Goal: Use online tool/utility: Utilize a website feature to perform a specific function

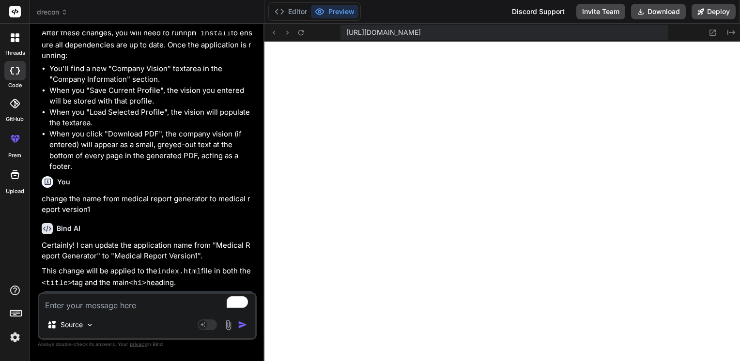
scroll to position [6296, 0]
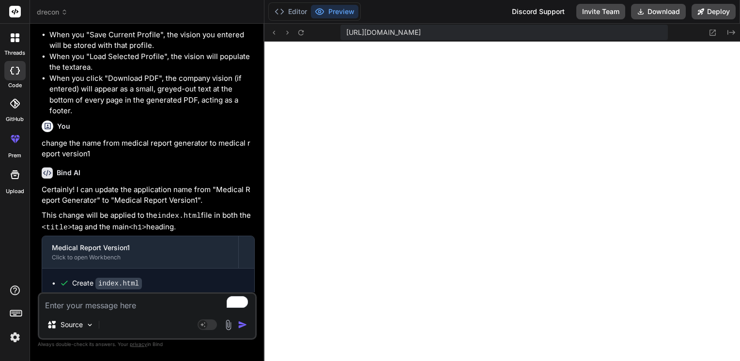
click at [84, 302] on textarea "To enrich screen reader interactions, please activate Accessibility in Grammarl…" at bounding box center [147, 302] width 216 height 17
type textarea "a"
type textarea "x"
type textarea "al"
type textarea "x"
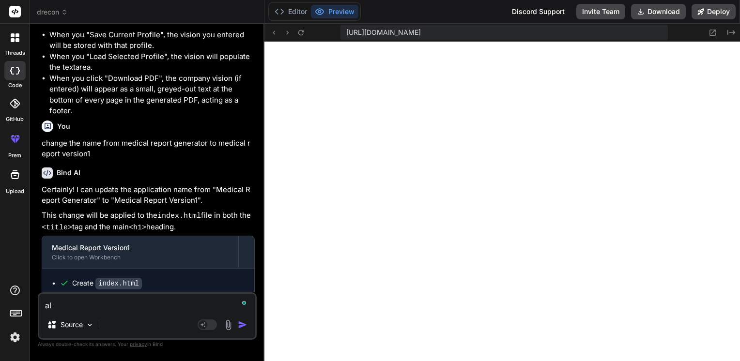
type textarea "all"
type textarea "x"
type textarea "allo"
type textarea "x"
type textarea "allow"
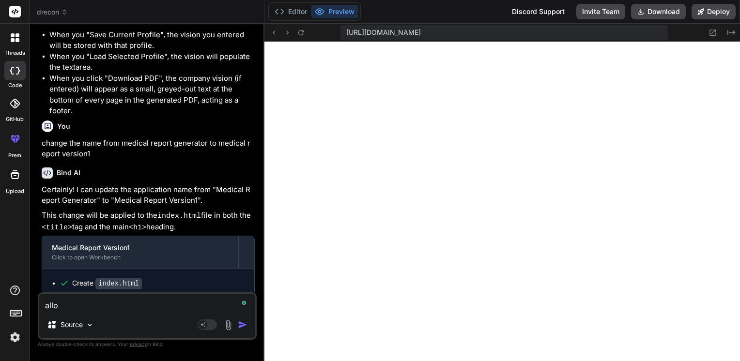
type textarea "x"
type textarea "allow"
type textarea "x"
type textarea "allow o"
type textarea "x"
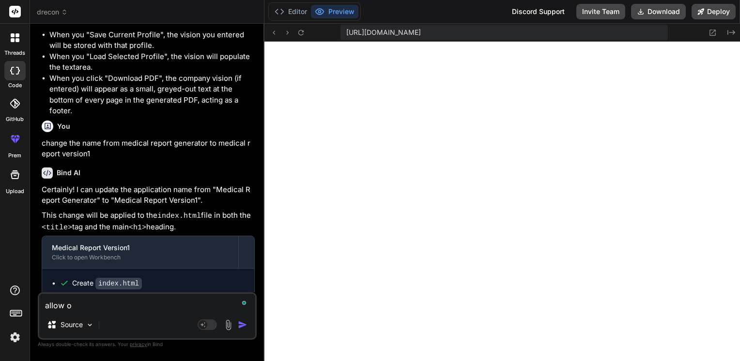
type textarea "allow on"
type textarea "x"
type textarea "allow one"
type textarea "x"
type textarea "allow one"
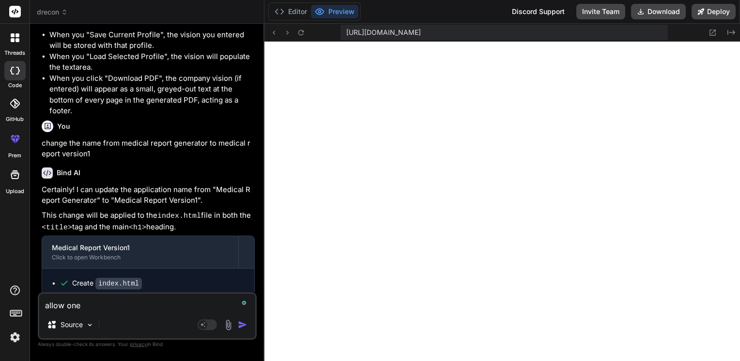
type textarea "x"
type textarea "allow one t"
type textarea "x"
type textarea "allow one to"
type textarea "x"
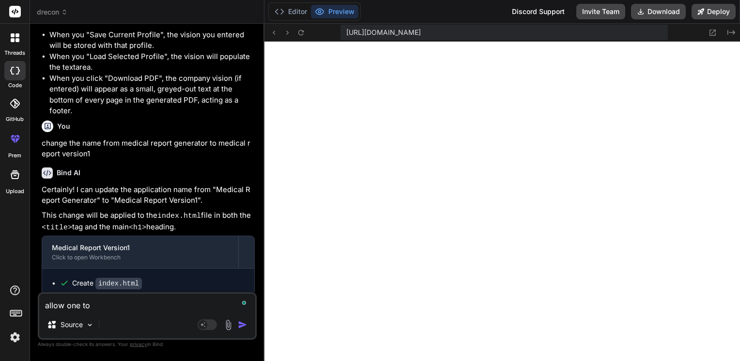
type textarea "allow one to"
type textarea "x"
type textarea "allow one to s"
type textarea "x"
type textarea "allow one to sa"
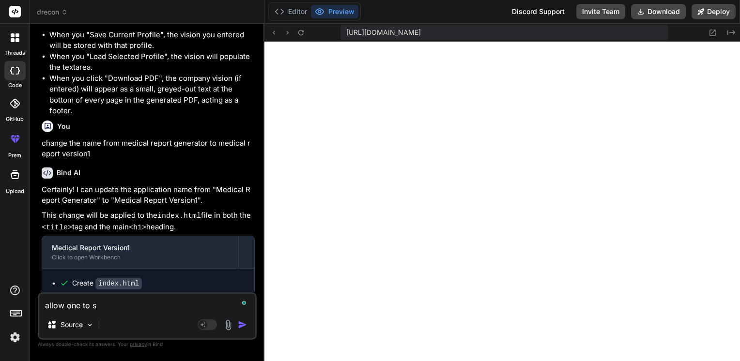
type textarea "x"
type textarea "allow one to sav"
type textarea "x"
type textarea "allow one to save"
type textarea "x"
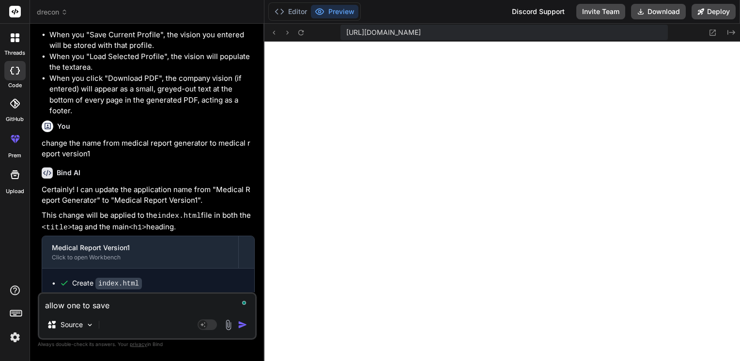
type textarea "allow one to save"
type textarea "x"
type textarea "allow one to save a"
type textarea "x"
type textarea "allow one to save al"
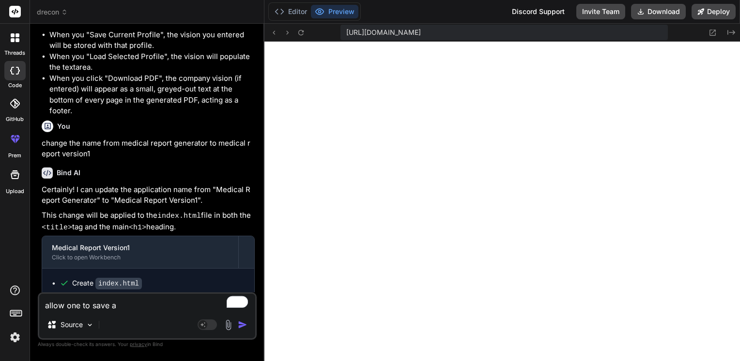
type textarea "x"
type textarea "allow one to save all"
type textarea "x"
type textarea "allow one to save al"
type textarea "x"
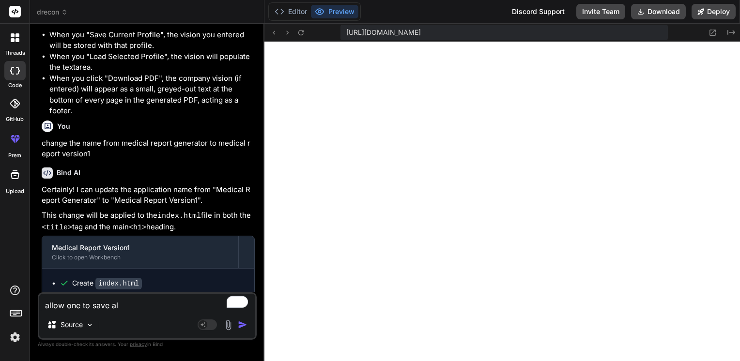
type textarea "allow one to save a"
type textarea "x"
type textarea "allow one to save"
type textarea "x"
type textarea "allow one to save e"
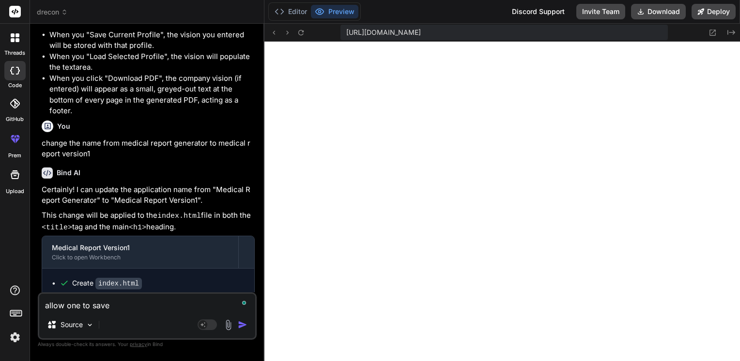
type textarea "x"
type textarea "allow one to save ea"
type textarea "x"
type textarea "allow one to save eac"
type textarea "x"
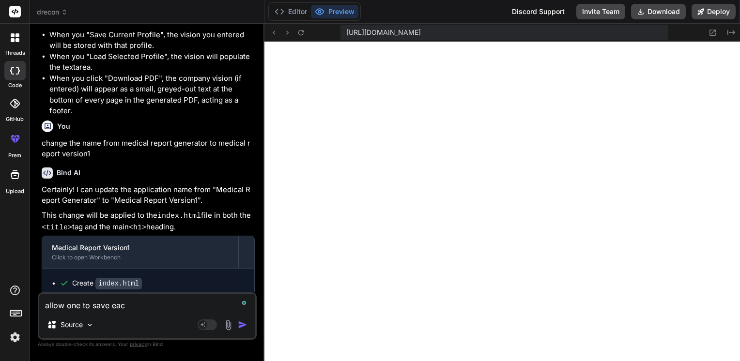
type textarea "allow one to save each"
type textarea "x"
type textarea "allow one to save each"
type textarea "x"
type textarea "allow one to save each s"
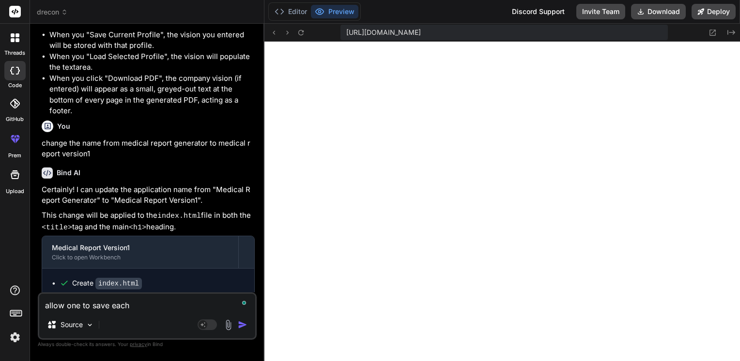
type textarea "x"
type textarea "allow one to save each sy"
type textarea "x"
type textarea "allow one to save each sym"
type textarea "x"
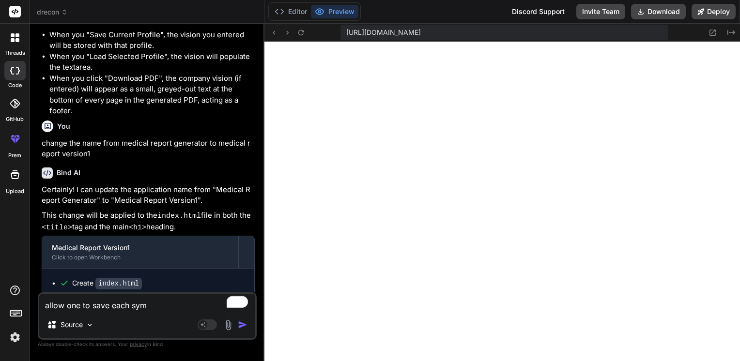
type textarea "allow one to save each symp"
type textarea "x"
type textarea "allow one to save each sympt"
type textarea "x"
type textarea "allow one to save each sympto"
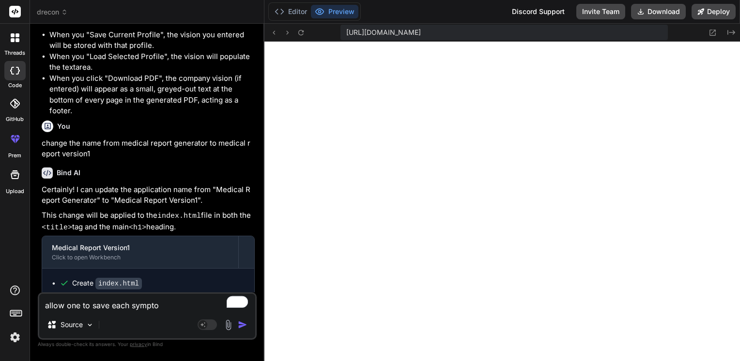
type textarea "x"
type textarea "allow one to save each symptom"
type textarea "x"
type textarea "allow one to save each symptoms"
type textarea "x"
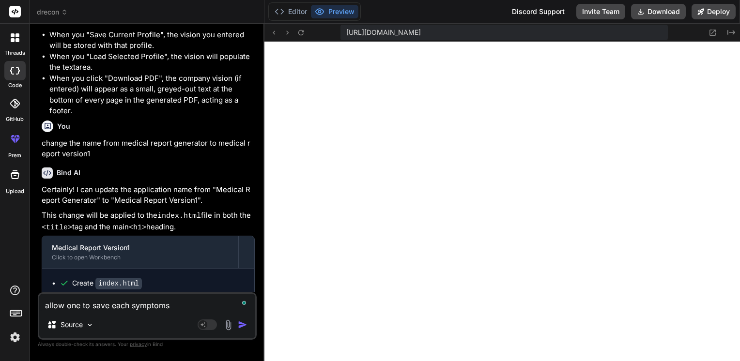
type textarea "allow one to save each symptoms"
type textarea "x"
type textarea "allow one to save each symptoms w"
type textarea "x"
type textarea "allow one to save each symptoms wi"
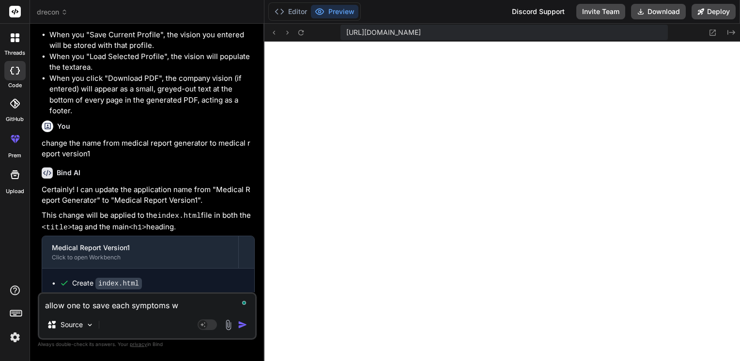
type textarea "x"
type textarea "allow one to save each symptoms wit"
type textarea "x"
type textarea "allow one to save each symptoms with"
type textarea "x"
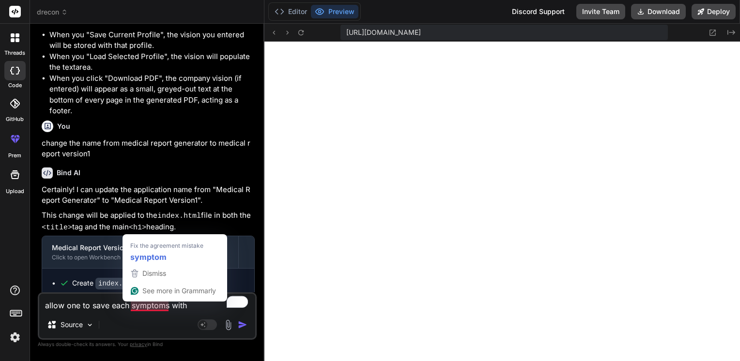
type textarea "allow one to save each symptom with"
type textarea "x"
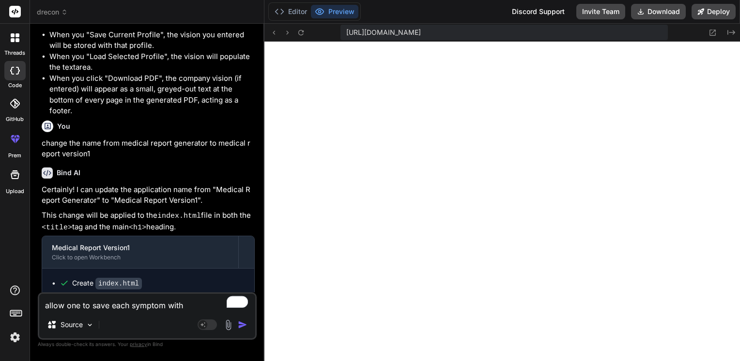
click at [190, 311] on textarea "allow one to save each symptom with" at bounding box center [147, 302] width 216 height 17
type textarea "allow one to save each symptom with"
type textarea "x"
type textarea "allow one to save each symptom with i"
type textarea "x"
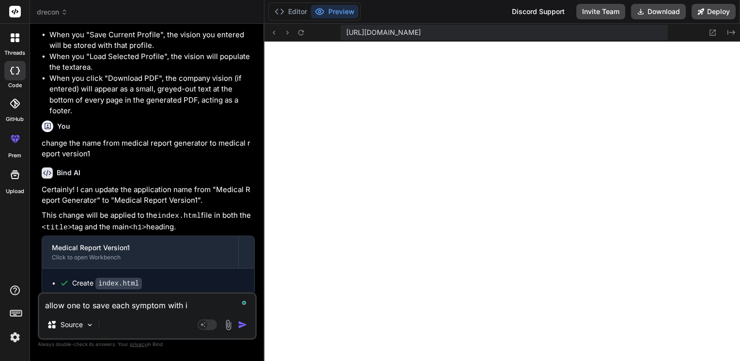
type textarea "allow one to save each symptom with it"
type textarea "x"
type textarea "allow one to save each symptom with its"
type textarea "x"
type textarea "allow one to save each symptom with its"
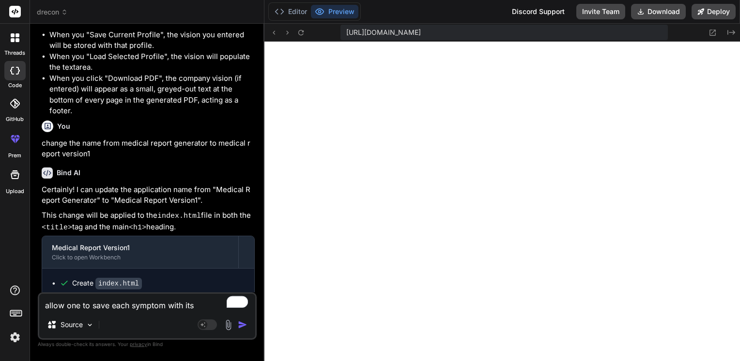
type textarea "x"
type textarea "allow one to save each symptom with its t"
type textarea "x"
type textarea "allow one to save each symptom with its tr"
type textarea "x"
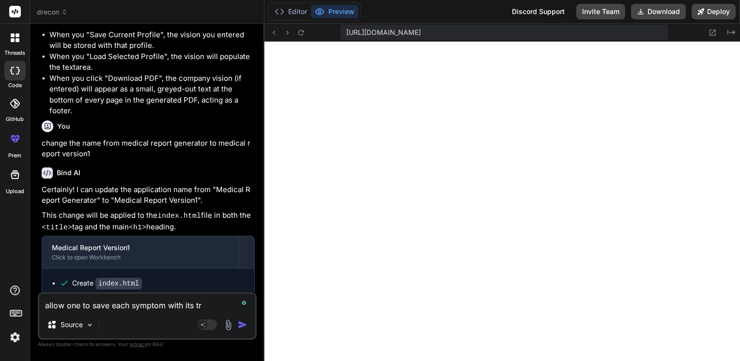
type textarea "allow one to save each symptom with its tre"
type textarea "x"
type textarea "allow one to save each symptom with its trea"
type textarea "x"
type textarea "allow one to save each symptom with its treat"
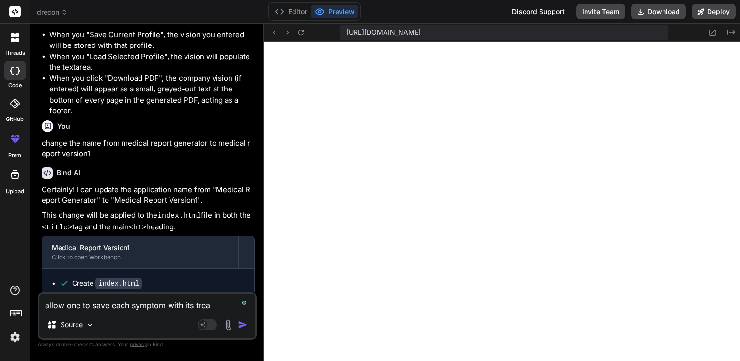
type textarea "x"
type textarea "allow one to save each symptom with its treatm"
type textarea "x"
type textarea "allow one to save each symptom with its treatme"
type textarea "x"
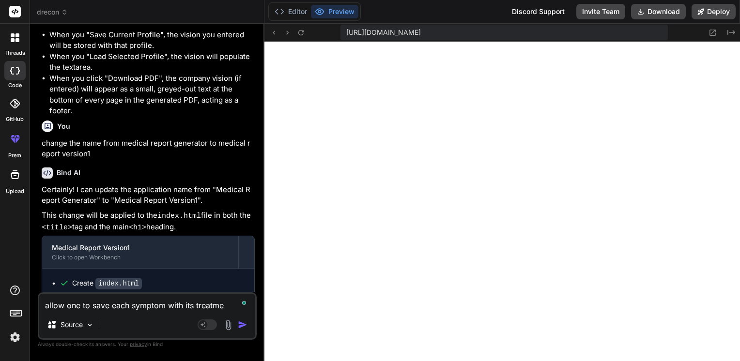
type textarea "allow one to save each symptom with its treatmen"
type textarea "x"
type textarea "allow one to save each symptom with its treatment"
type textarea "x"
type textarea "allow one to save each symptom with its treatment,"
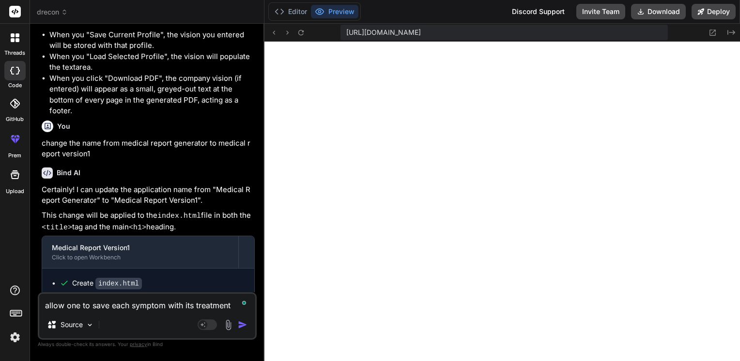
type textarea "x"
type textarea "allow one to save each symptom with its treatment,m"
type textarea "x"
type textarea "allow one to save each symptom with its treatment,me"
type textarea "x"
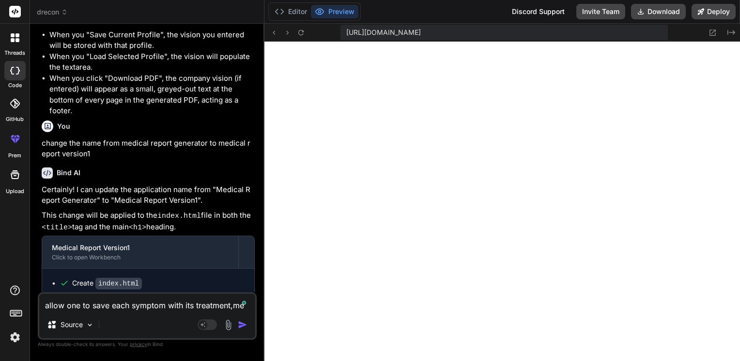
type textarea "allow one to save each symptom with its treatment,med"
type textarea "x"
type textarea "allow one to save each symptom with its treatment,medi"
type textarea "x"
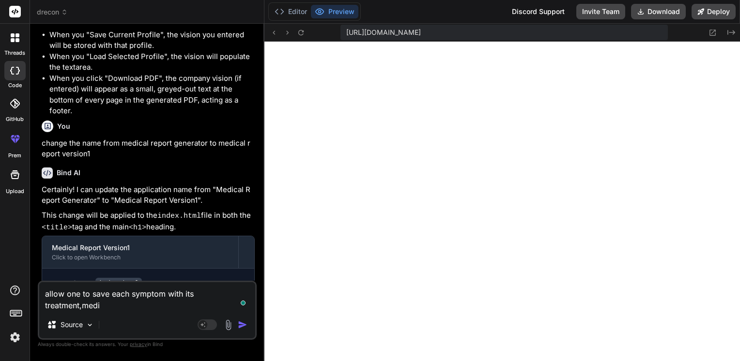
type textarea "allow one to save each symptom with its treatment,medic"
type textarea "x"
type textarea "allow one to save each symptom with its treatment,medica"
type textarea "x"
type textarea "allow one to save each symptom with its treatment,medicat"
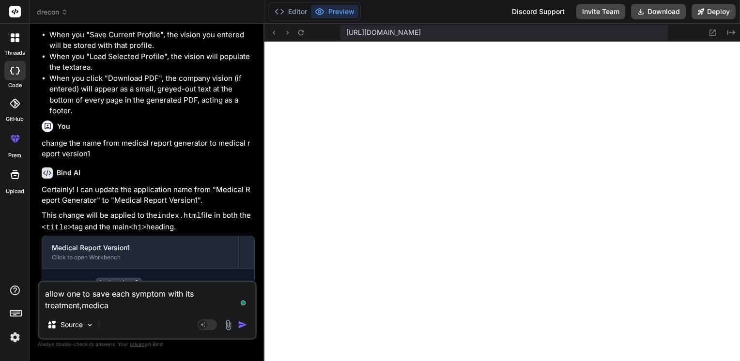
type textarea "x"
type textarea "allow one to save each symptom with its treatment,medicati"
type textarea "x"
type textarea "allow one to save each symptom with its treatment,medicatio"
type textarea "x"
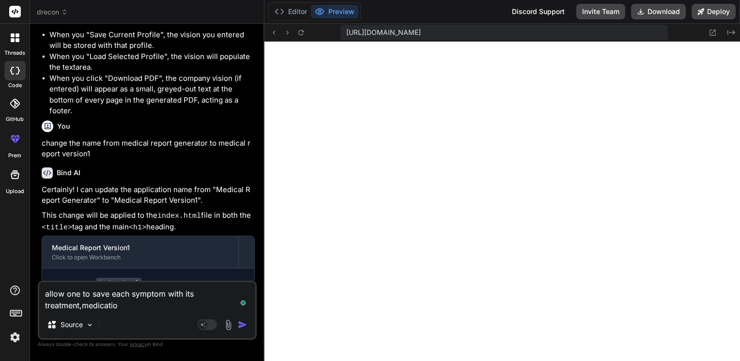
type textarea "allow one to save each symptom with its treatment,medication"
type textarea "x"
type textarea "allow one to save each symptom with its treatment,medication"
type textarea "x"
type textarea "allow one to save each symptom with its treatment,medication"
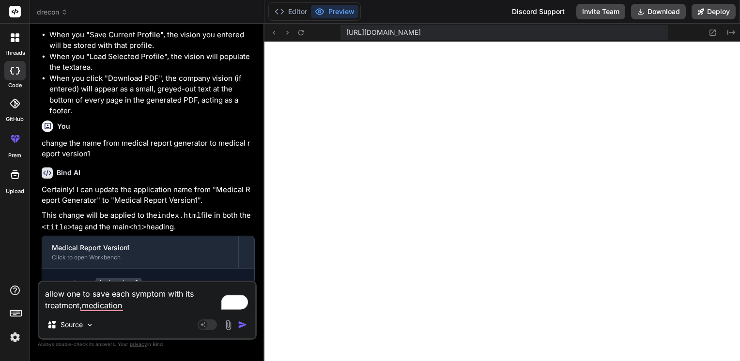
type textarea "x"
type textarea "allow one to save each symptom with its treatment,medication a"
type textarea "x"
type textarea "allow one to save each symptom with its treatment,medication an"
type textarea "x"
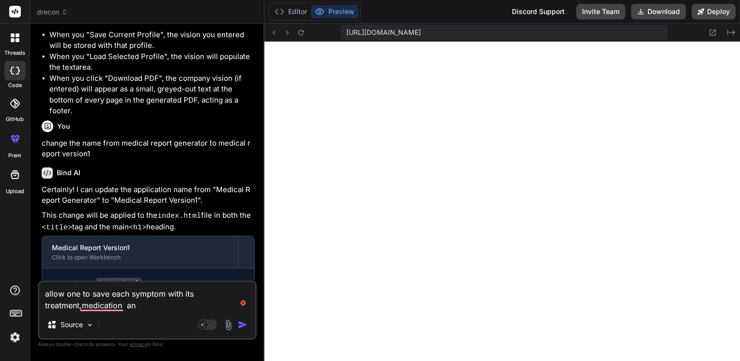
type textarea "allow one to save each symptom with its treatment,medication and"
type textarea "x"
type textarea "allow one to save each symptom with its treatment,medication and"
type textarea "x"
type textarea "allow one to save each symptom with its treatment,medication and r"
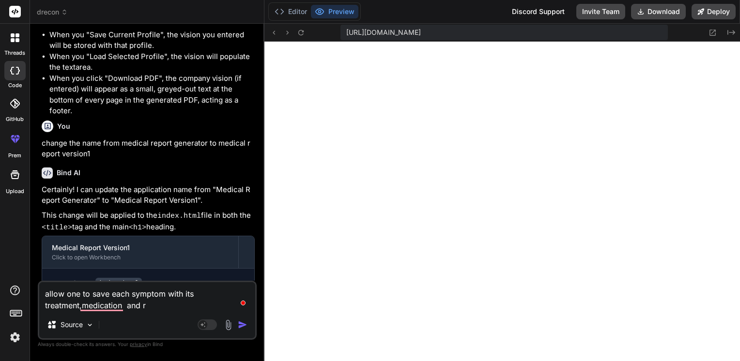
type textarea "x"
type textarea "allow one to save each symptom with its treatment,medication and re"
type textarea "x"
type textarea "allow one to save each symptom with its treatment,medication and rec"
type textarea "x"
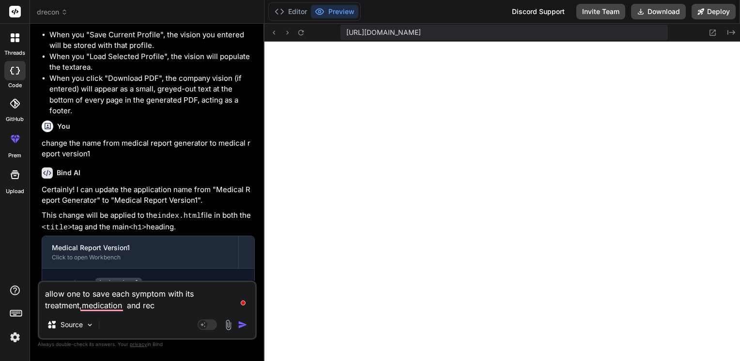
type textarea "allow one to save each symptom with its treatment,medication and reco"
type textarea "x"
type textarea "allow one to save each symptom with its treatment,medication and recom"
type textarea "x"
type textarea "allow one to save each symptom with its treatment,medication and recomm"
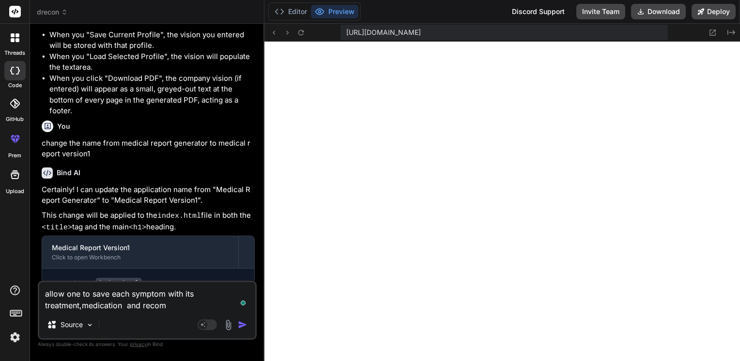
type textarea "x"
type textarea "allow one to save each symptom with its treatment,medication and recomme"
type textarea "x"
type textarea "allow one to save each symptom with its treatment,medication and recommen"
type textarea "x"
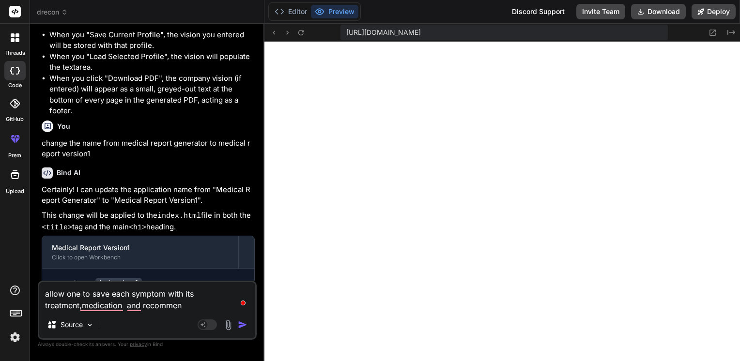
type textarea "allow one to save each symptom with its treatment,medication and recommend"
type textarea "x"
type textarea "allow one to save each symptom with its treatment,medication and recommenda"
type textarea "x"
type textarea "allow one to save each symptom with its treatment,medication and recommendat"
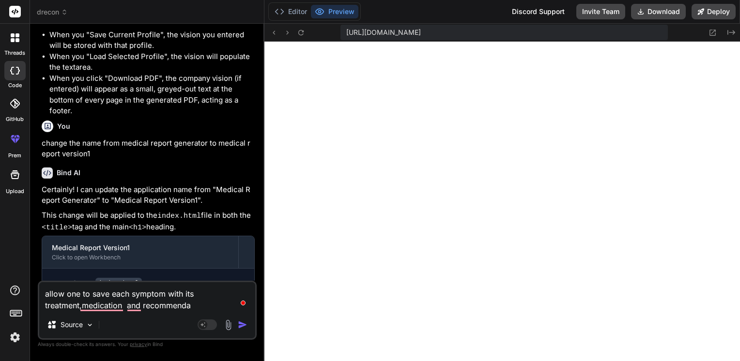
type textarea "x"
type textarea "allow one to save each symptom with its treatment,medication and recommendati"
type textarea "x"
type textarea "allow one to save each symptom with its treatment,medication and recommendatio"
type textarea "x"
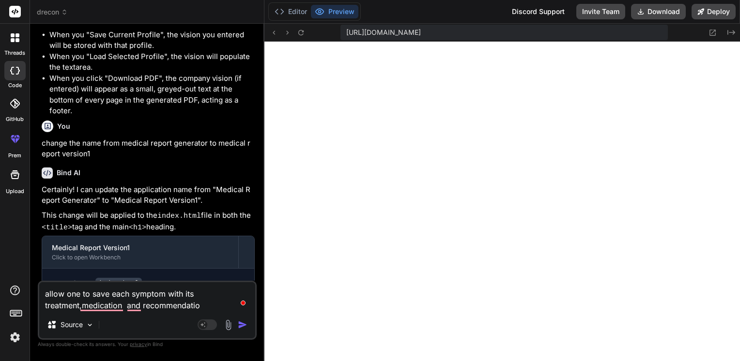
type textarea "allow one to save each symptom with its treatment,medication and recommendation"
type textarea "x"
type textarea "allow one to save each symptom with its treatment,medication and recommendation"
type textarea "x"
type textarea "allow one to save each symptom with its treatment,medication and recommendation…"
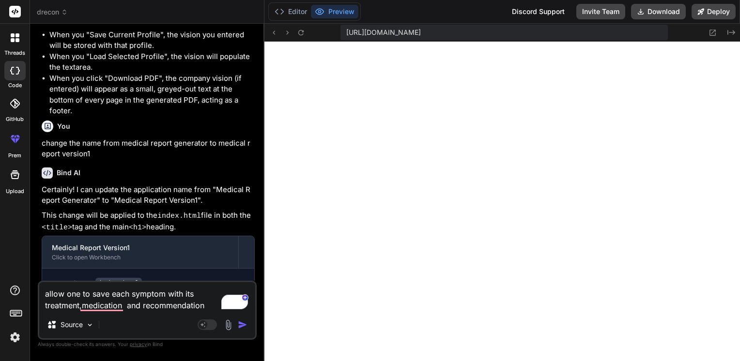
type textarea "x"
type textarea "allow one to save each symptom with its treatment,medication and recommendation…"
type textarea "x"
type textarea "allow one to save each symptom with its treatment,medication and recommendation…"
type textarea "x"
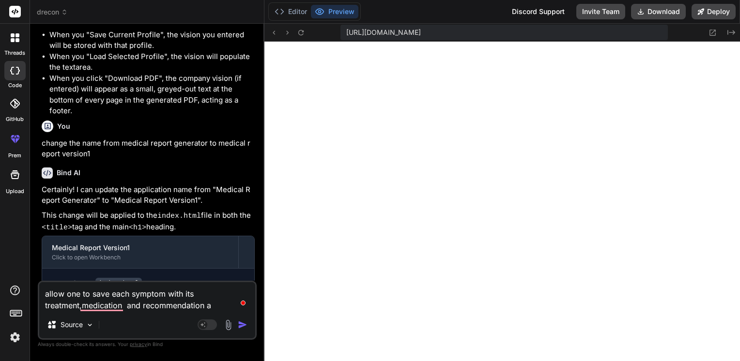
type textarea "allow one to save each symptom with its treatment,medication and recommendation…"
type textarea "x"
type textarea "allow one to save each symptom with its treatment,medication and recommendation…"
type textarea "x"
type textarea "allow one to save each symptom with its treatment,medication and recommendation…"
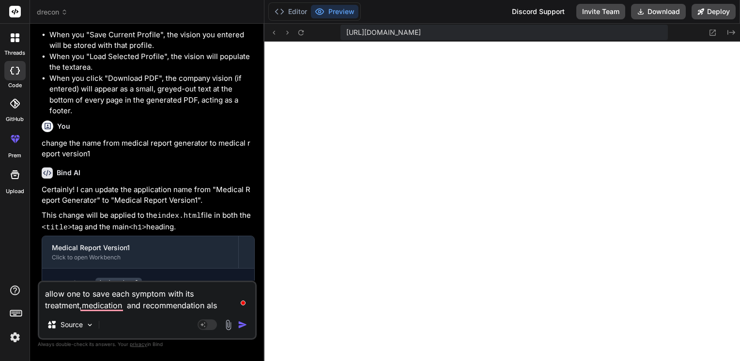
type textarea "x"
type textarea "allow one to save each symptom with its treatment,medication and recommendation…"
type textarea "x"
type textarea "allow one to save each symptom with its treatment,medication and recommendation…"
type textarea "x"
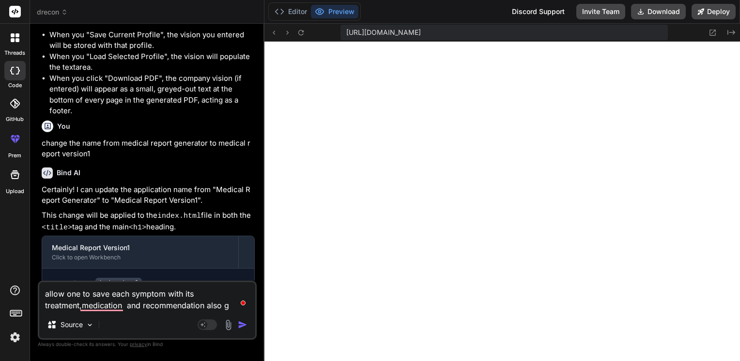
type textarea "allow one to save each symptom with its treatment,medication and recommendation…"
type textarea "x"
type textarea "allow one to save each symptom with its treatment,medication and recommendation…"
type textarea "x"
type textarea "allow one to save each symptom with its treatment,medication and recommendation…"
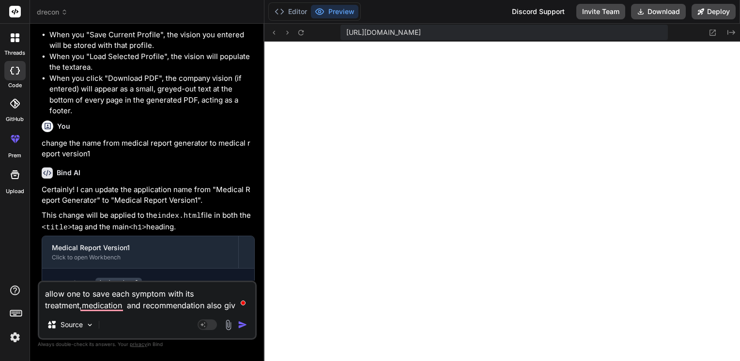
type textarea "x"
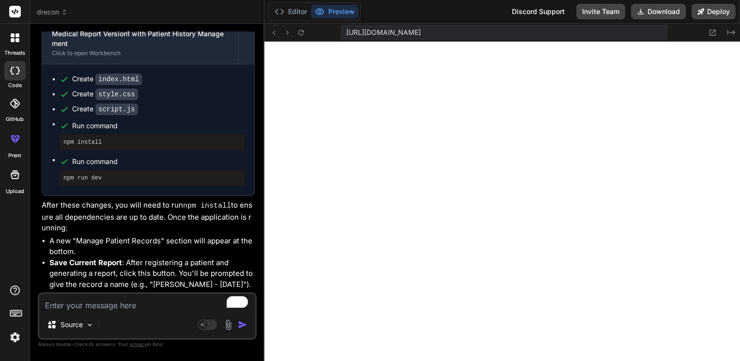
scroll to position [7088, 0]
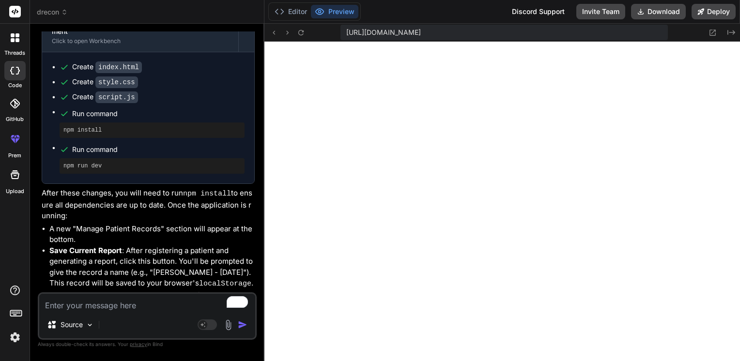
click at [703, 15] on icon at bounding box center [700, 11] width 7 height 7
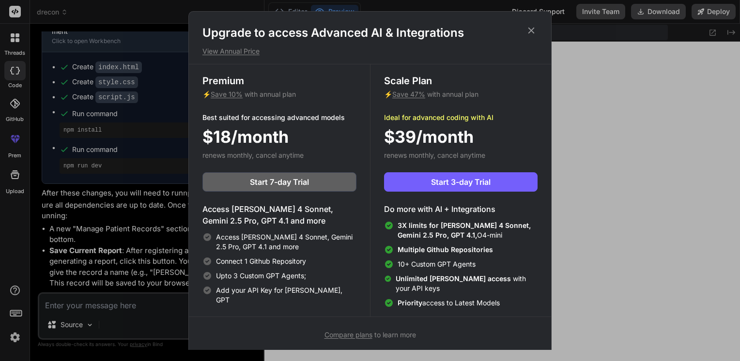
click at [534, 31] on icon at bounding box center [531, 30] width 11 height 11
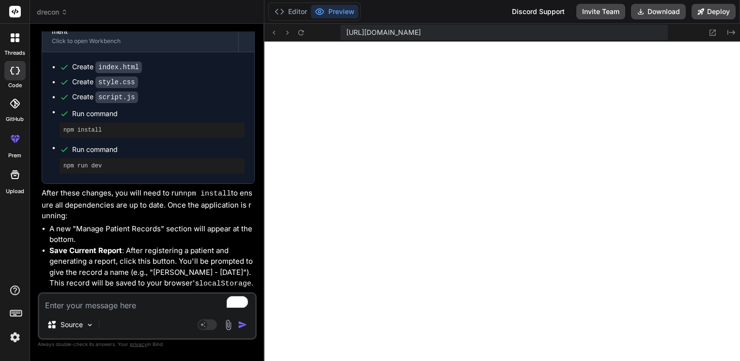
click at [704, 17] on button "Deploy" at bounding box center [713, 11] width 44 height 15
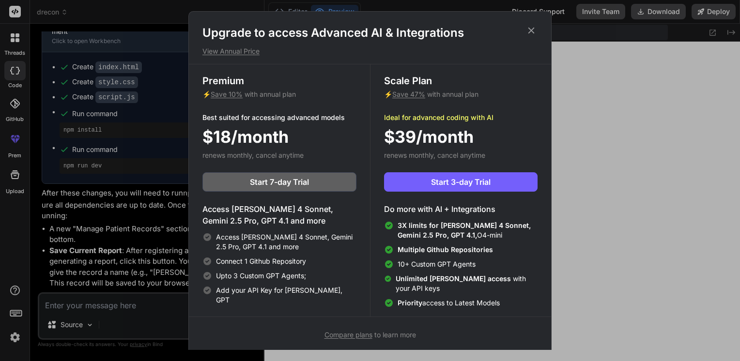
click at [529, 35] on icon at bounding box center [531, 30] width 11 height 11
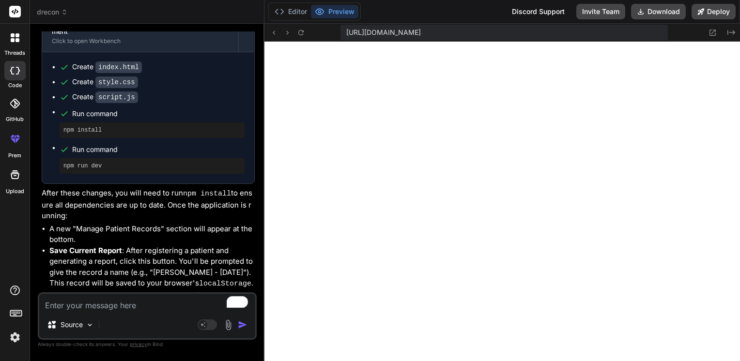
click at [698, 12] on icon at bounding box center [700, 11] width 7 height 7
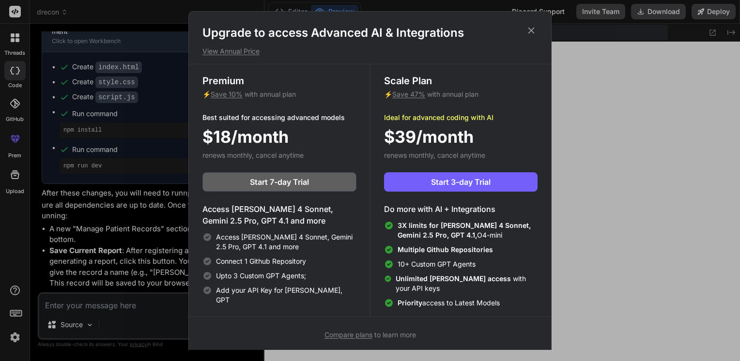
click at [531, 35] on icon at bounding box center [531, 30] width 11 height 11
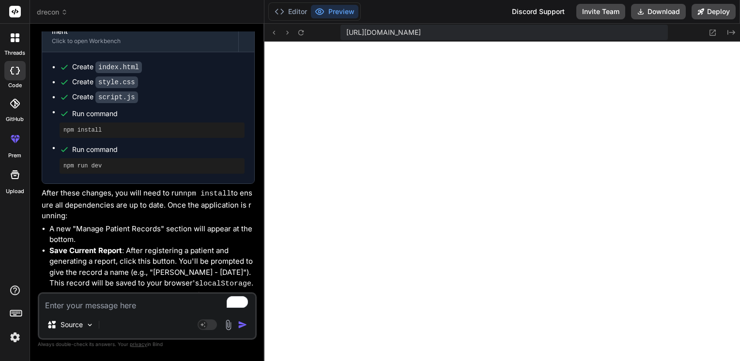
click at [714, 16] on button "Deploy" at bounding box center [713, 11] width 44 height 15
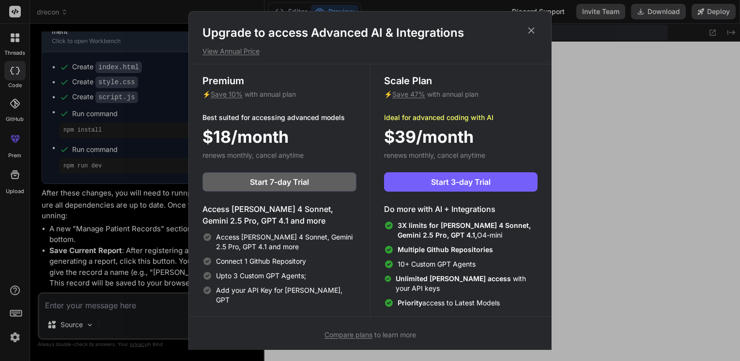
click at [534, 32] on icon at bounding box center [531, 30] width 11 height 11
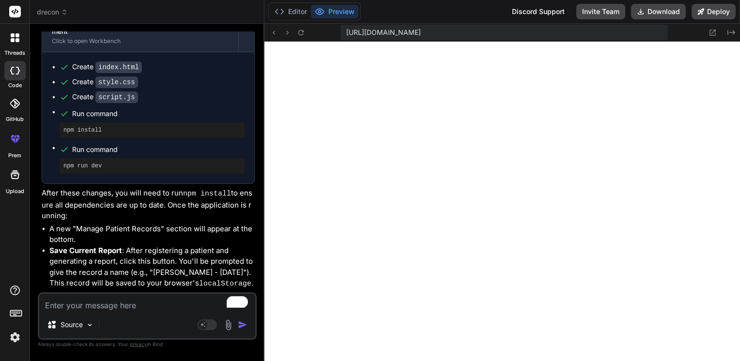
click at [337, 15] on button "Preview" at bounding box center [334, 12] width 47 height 14
click at [324, 15] on button "Preview" at bounding box center [334, 12] width 47 height 14
click at [652, 15] on button "Download" at bounding box center [658, 11] width 55 height 15
click at [392, 21] on div "Editor Preview Discord Support Invite Team Download Deploy" at bounding box center [501, 12] width 475 height 24
click at [612, 15] on button "Invite Team" at bounding box center [600, 11] width 49 height 15
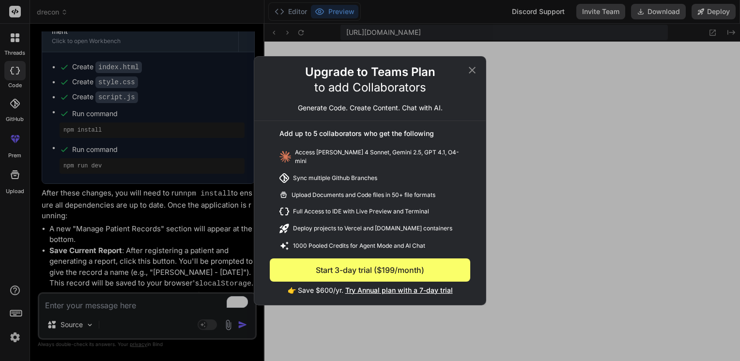
click at [472, 73] on icon at bounding box center [472, 69] width 7 height 7
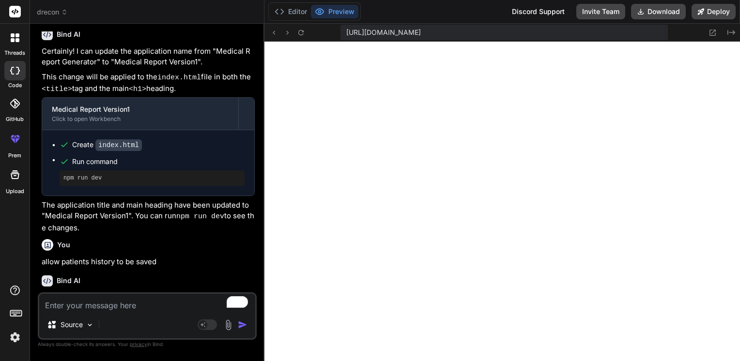
scroll to position [6422, 0]
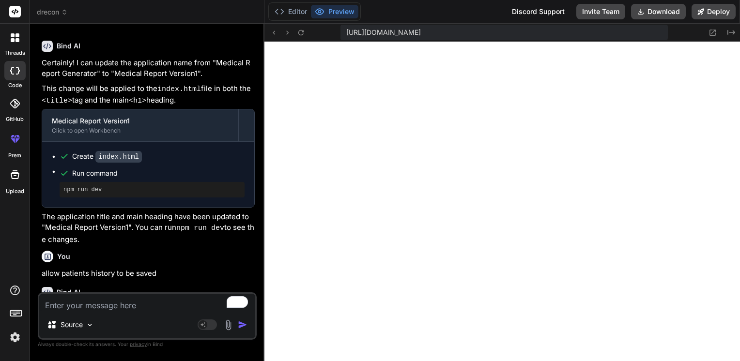
click at [331, 11] on button "Preview" at bounding box center [334, 12] width 47 height 14
click at [320, 11] on icon at bounding box center [320, 12] width 10 height 10
click at [323, 14] on icon at bounding box center [320, 12] width 10 height 10
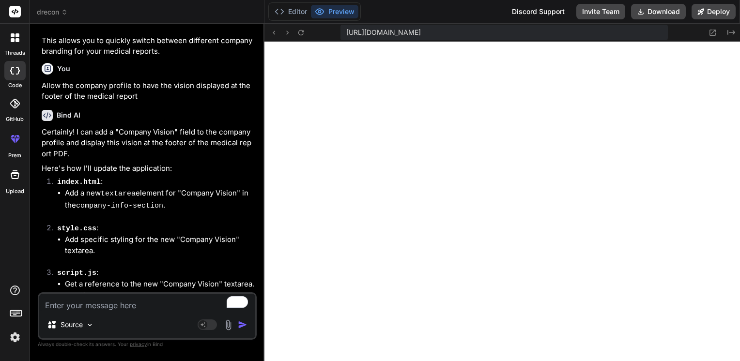
scroll to position [5719, 0]
click at [20, 79] on div at bounding box center [14, 70] width 21 height 19
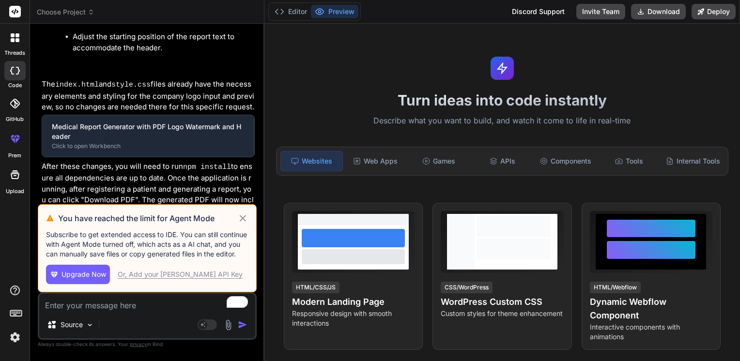
click at [165, 278] on div "Or, Add your Claude API Key" at bounding box center [180, 275] width 125 height 10
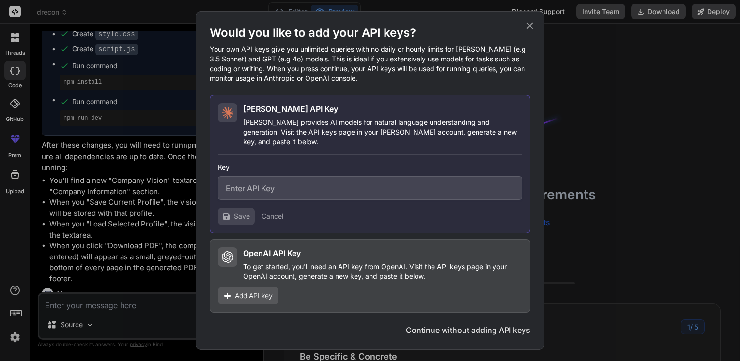
scroll to position [9, 0]
click at [532, 29] on icon at bounding box center [529, 25] width 11 height 11
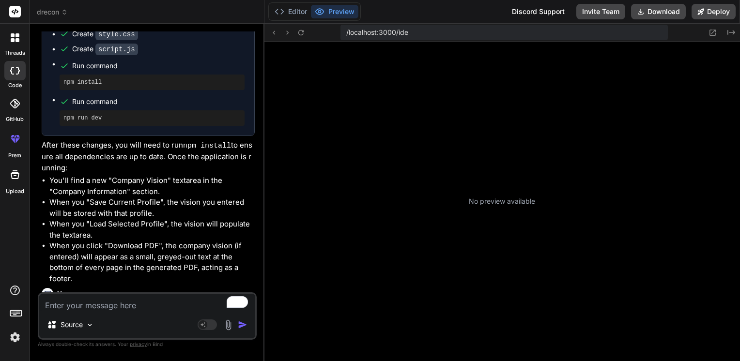
scroll to position [120, 0]
type textarea "x"
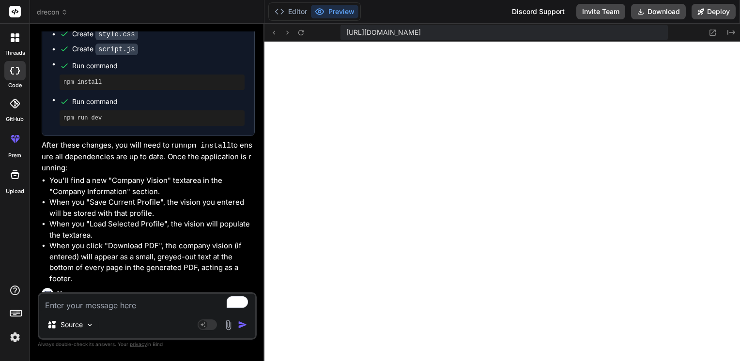
scroll to position [409, 0]
